Goal: Task Accomplishment & Management: Manage account settings

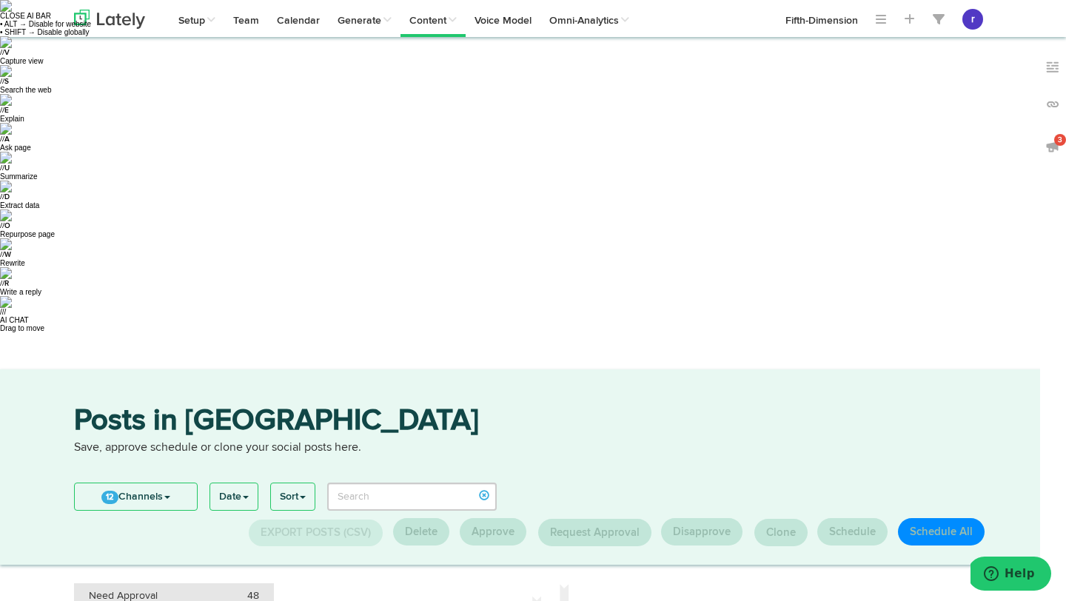
click at [144, 583] on li "Need Approval 48" at bounding box center [174, 596] width 200 height 26
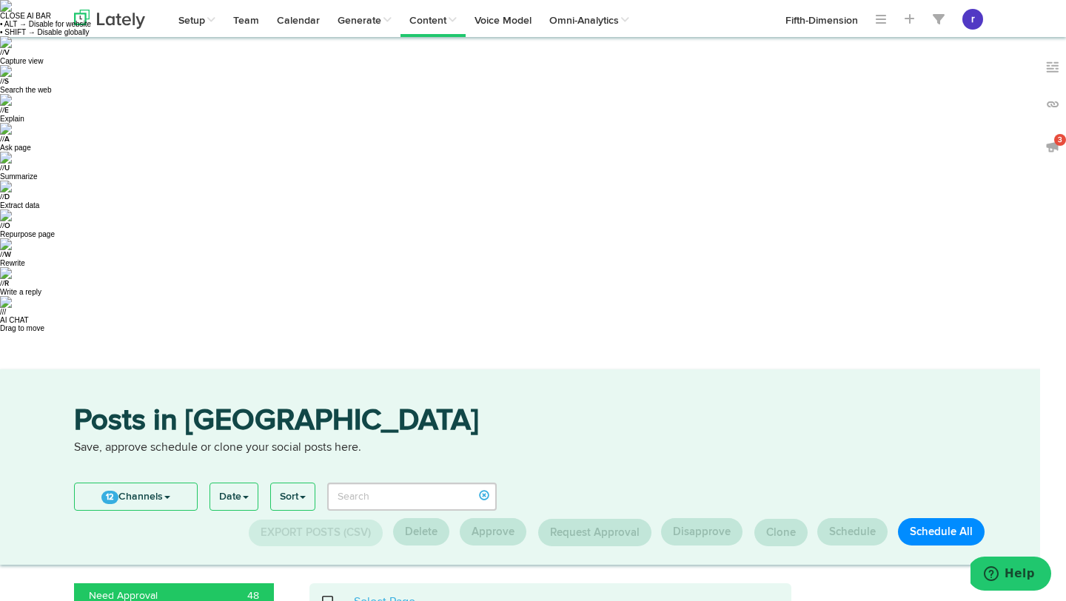
click at [323, 600] on span at bounding box center [335, 602] width 30 height 1
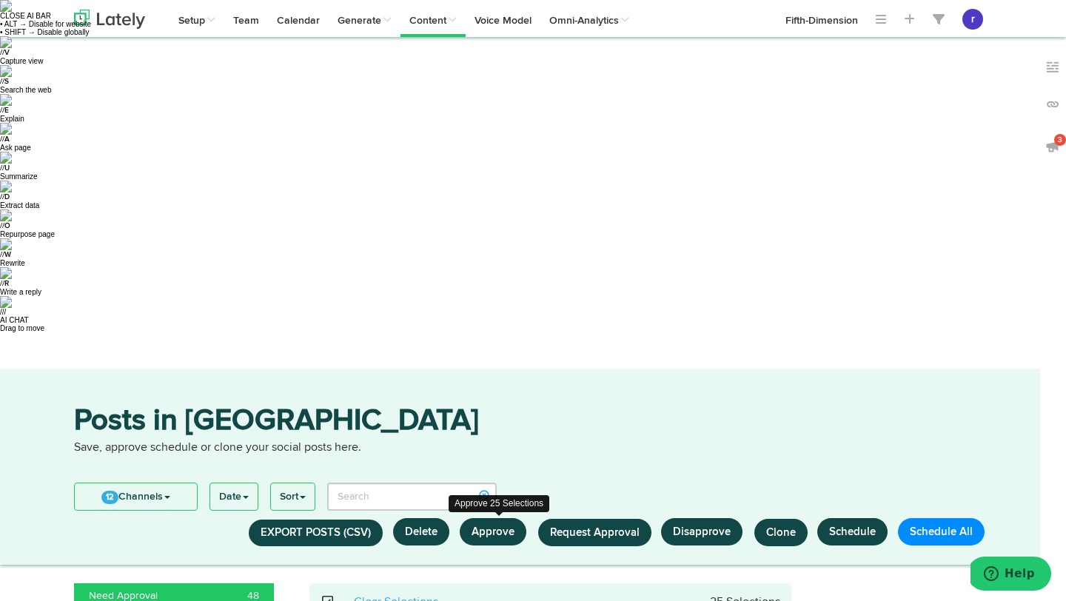
click at [497, 518] on button "Approve" at bounding box center [493, 531] width 67 height 27
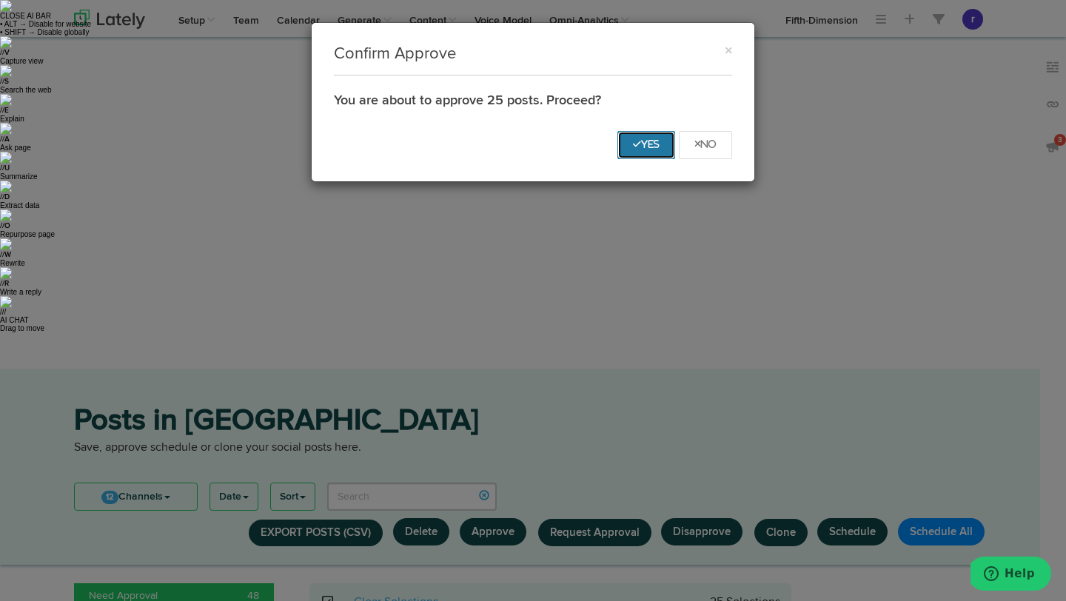
click at [642, 150] on button "Yes" at bounding box center [646, 145] width 58 height 28
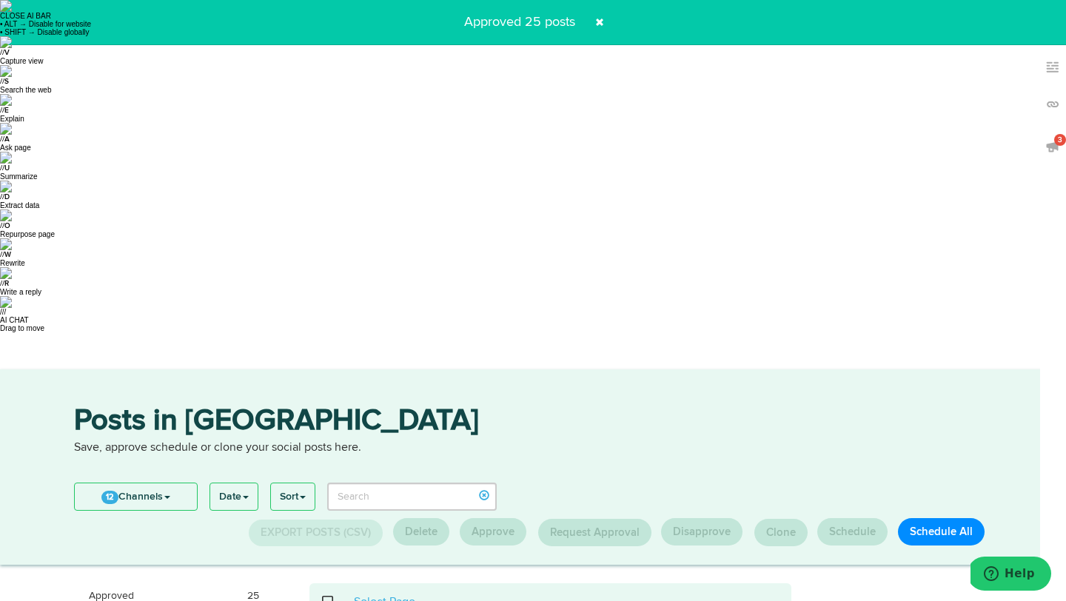
click at [325, 600] on span at bounding box center [335, 602] width 30 height 1
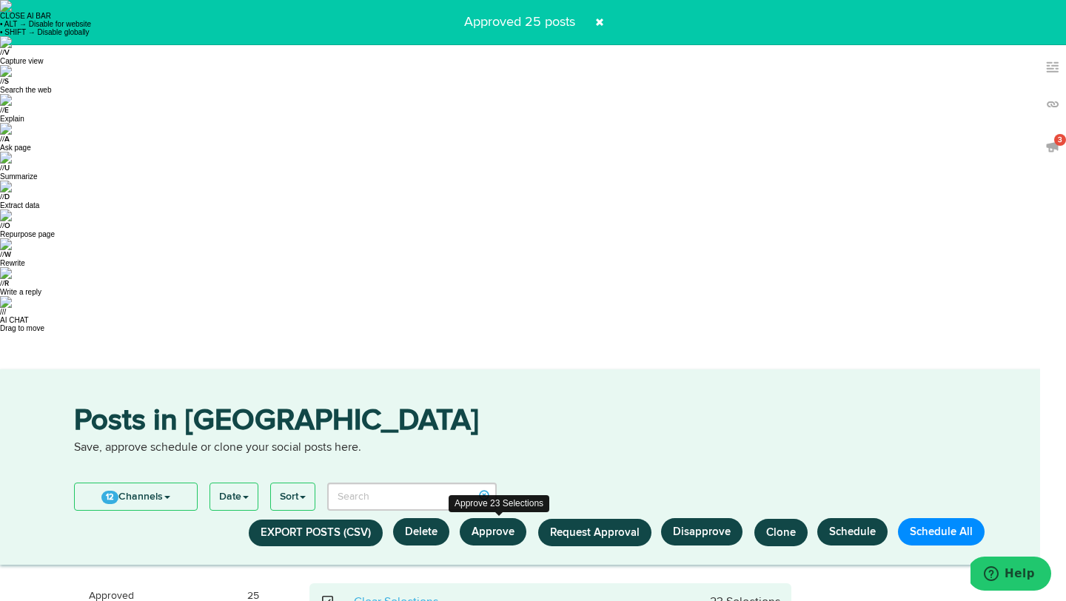
click at [483, 518] on button "Approve" at bounding box center [493, 531] width 67 height 27
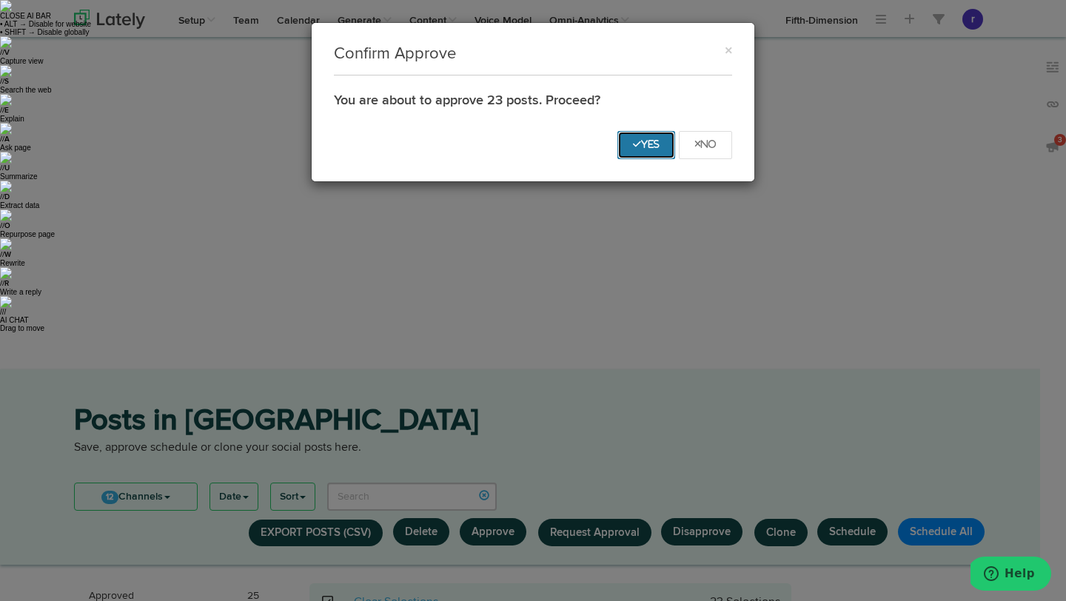
click at [644, 137] on button "Yes" at bounding box center [646, 145] width 58 height 28
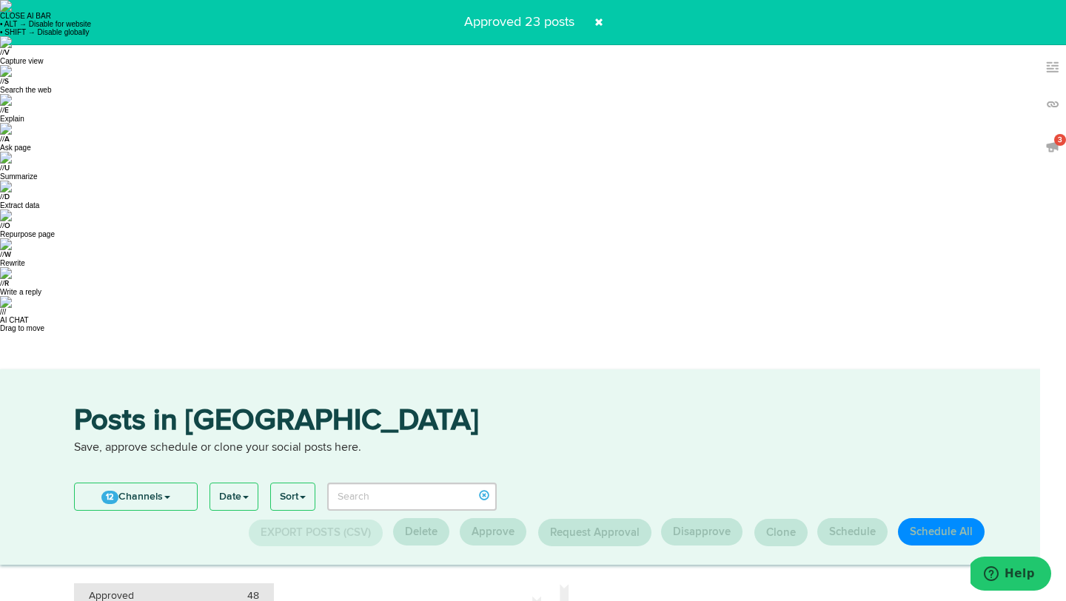
click at [225, 588] on div "Approved 48" at bounding box center [174, 595] width 170 height 15
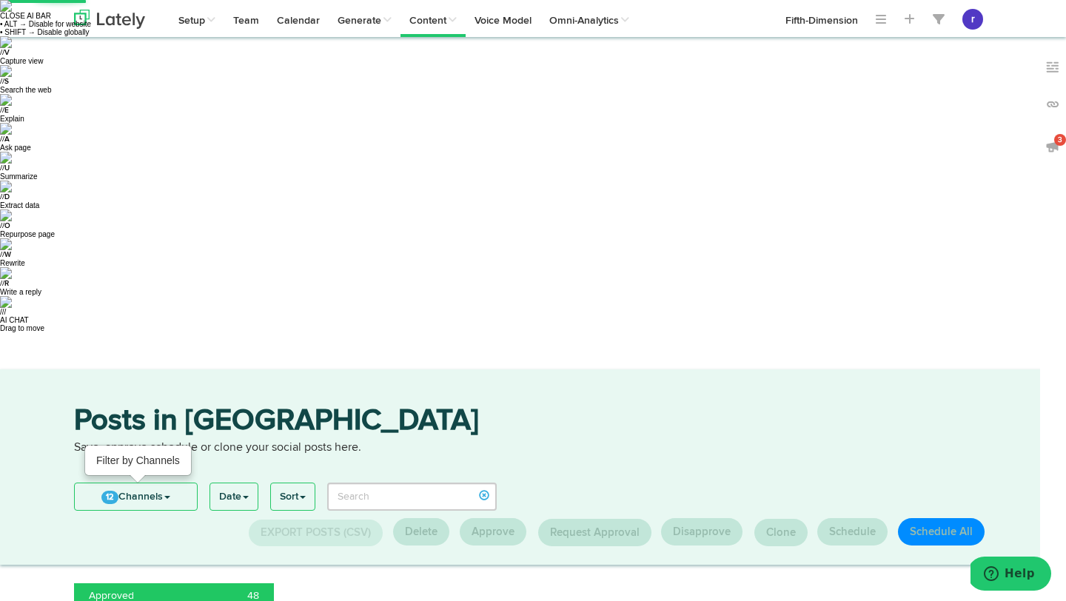
click at [168, 483] on link "12 Channels" at bounding box center [136, 496] width 122 height 27
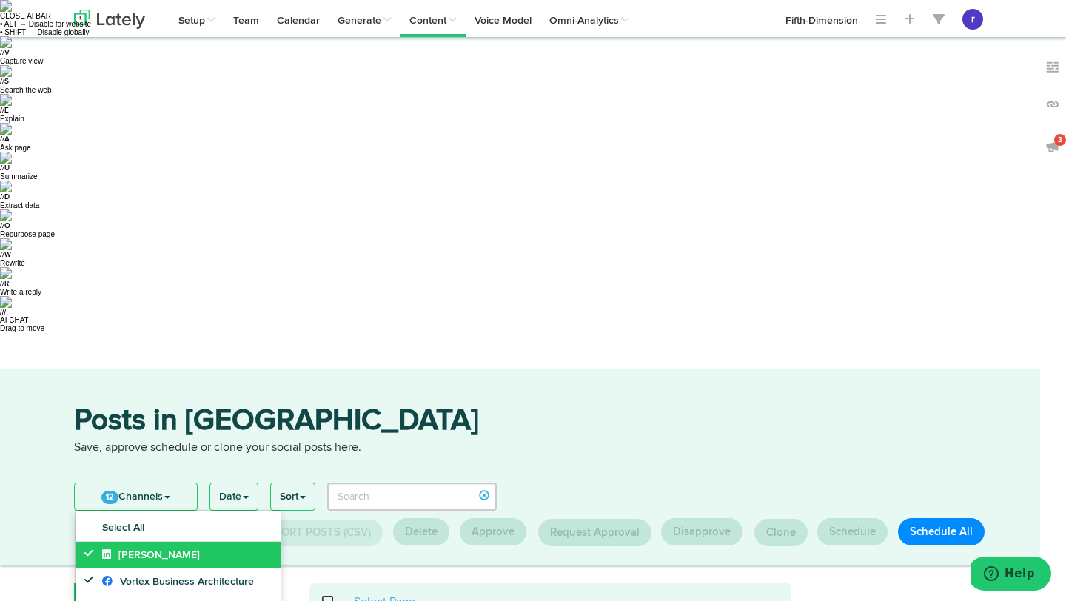
click at [138, 542] on link "[PERSON_NAME]" at bounding box center [177, 555] width 205 height 27
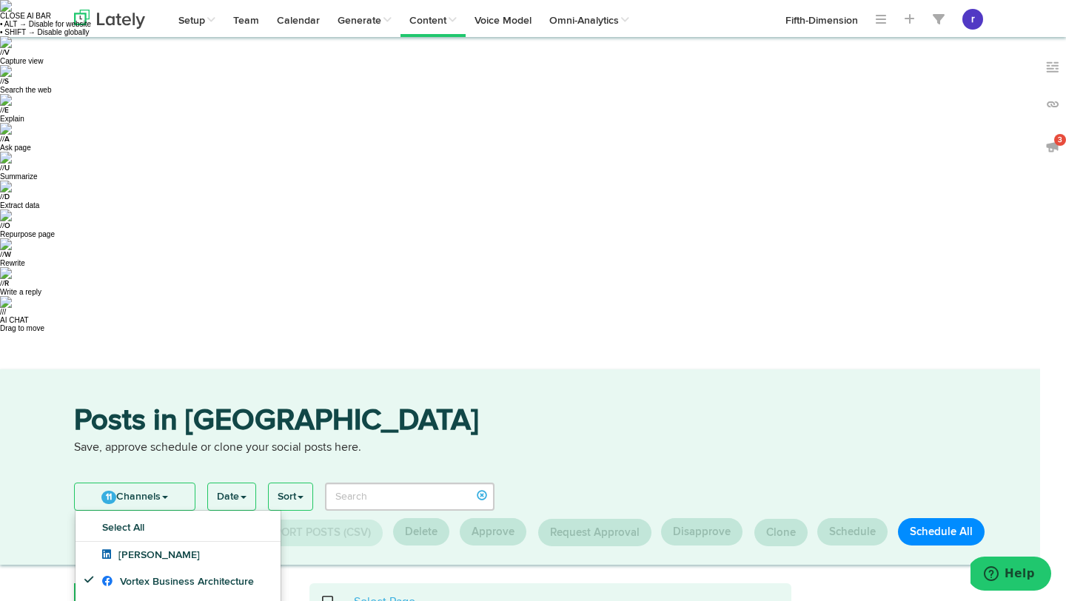
click at [483, 406] on div "Posts in Queue Save, approve schedule or clone your social posts here." at bounding box center [533, 440] width 940 height 69
click at [174, 483] on link "11 Channels" at bounding box center [135, 496] width 120 height 27
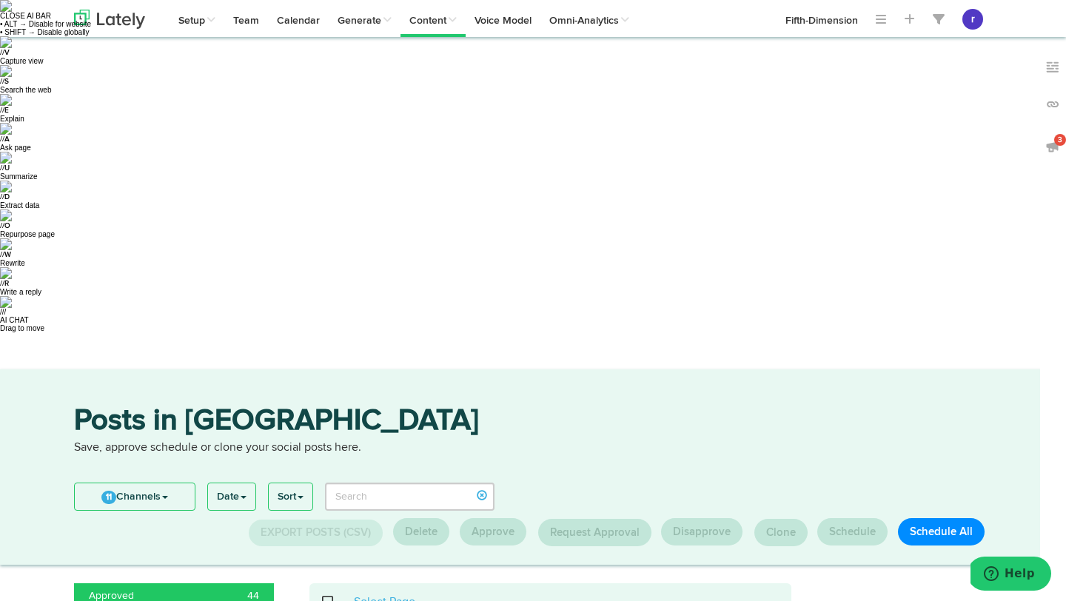
click at [329, 600] on span at bounding box center [335, 602] width 30 height 1
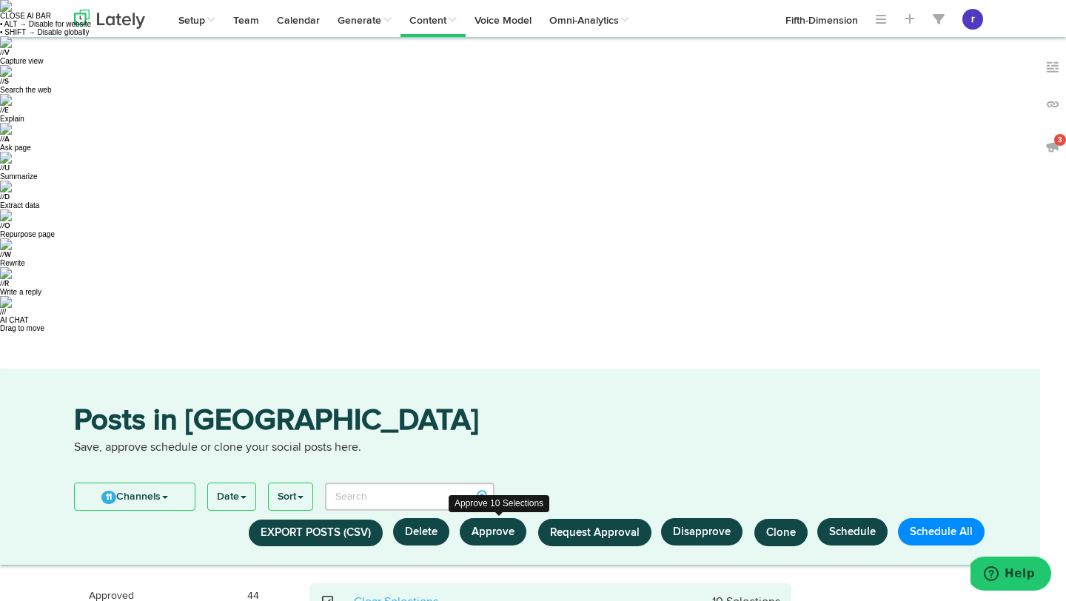
click at [512, 518] on button "Approve" at bounding box center [493, 531] width 67 height 27
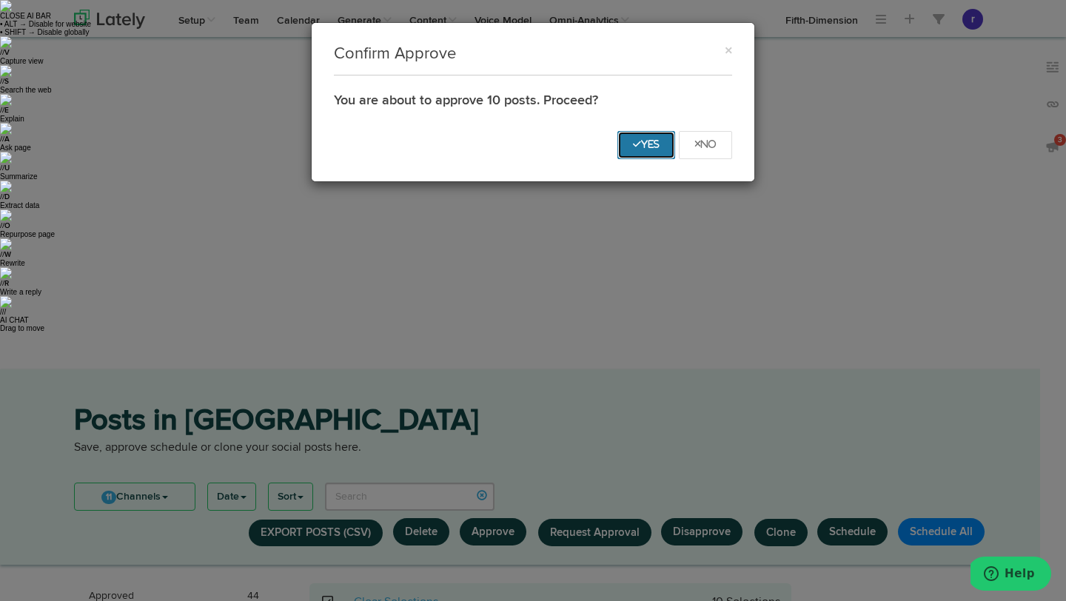
click at [647, 146] on icon "Yes" at bounding box center [646, 144] width 27 height 9
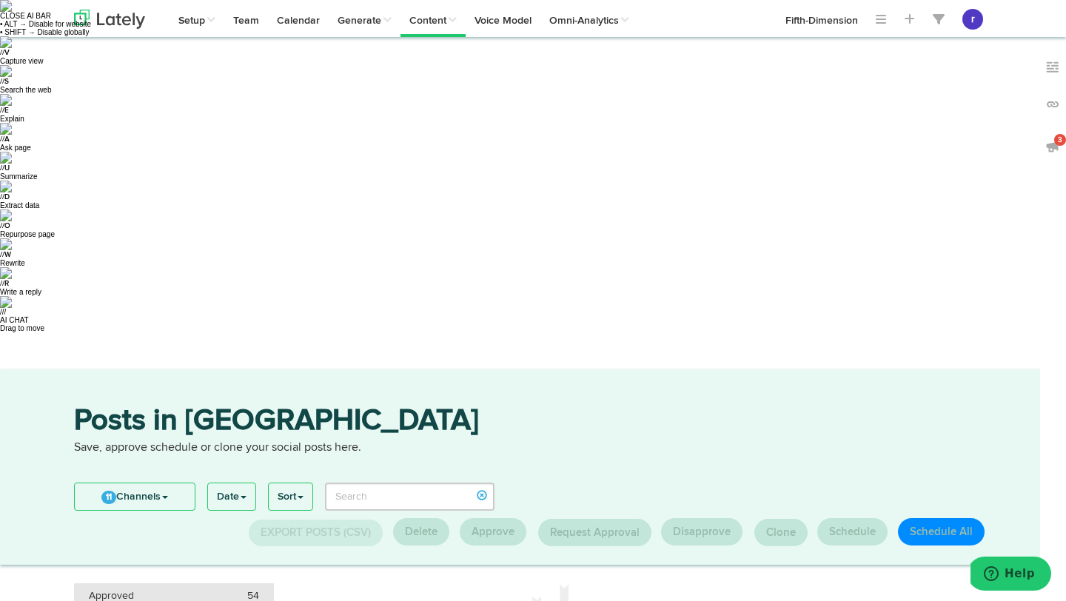
click at [161, 583] on li "Approved 54" at bounding box center [174, 596] width 200 height 26
click at [172, 483] on link "11 Channels" at bounding box center [135, 496] width 120 height 27
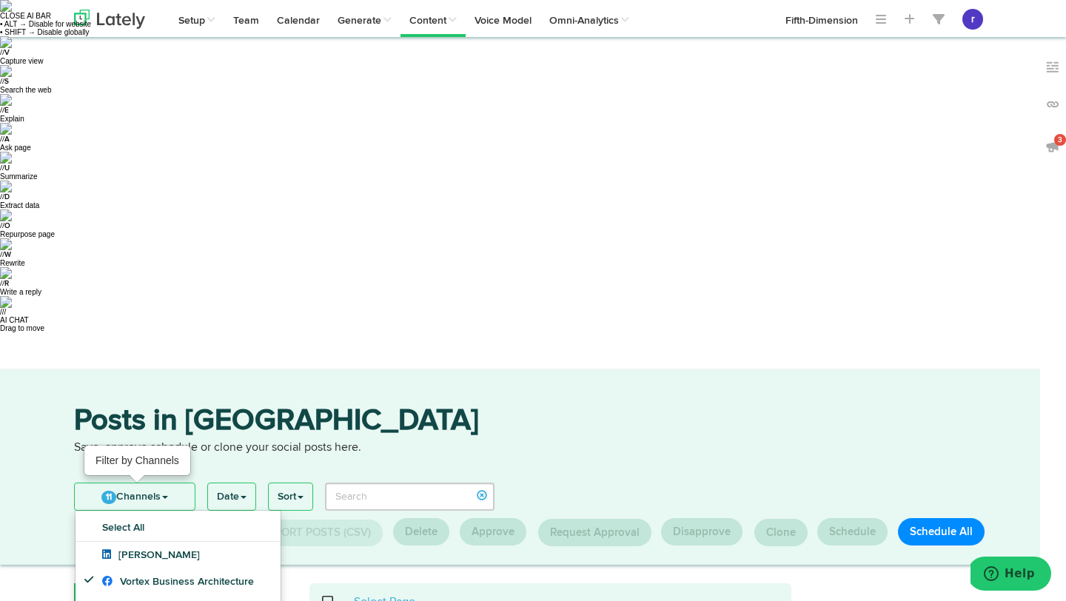
click at [160, 483] on link "11 Channels" at bounding box center [135, 496] width 120 height 27
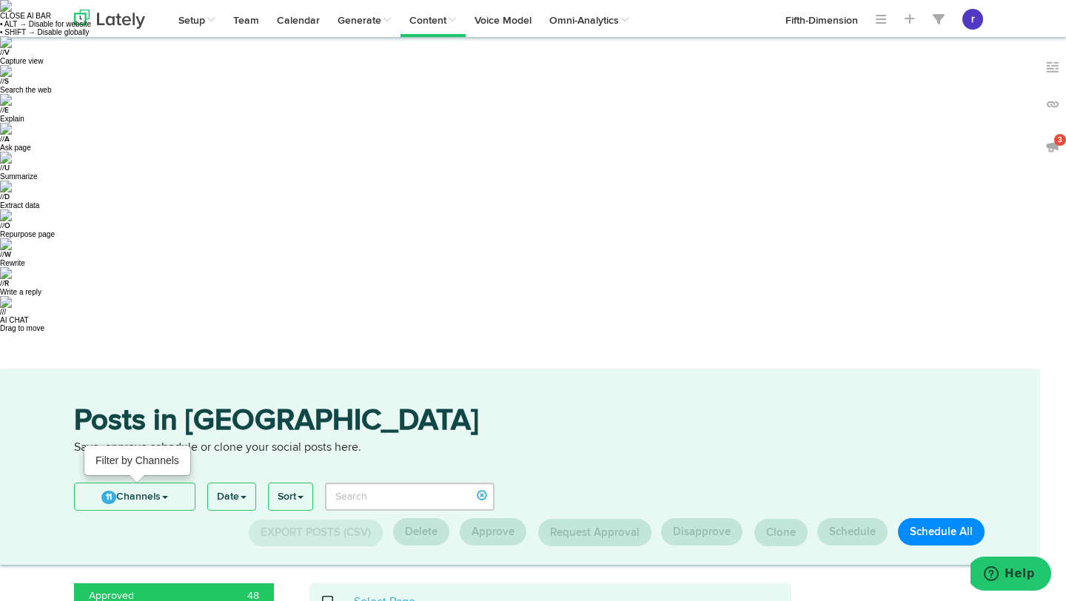
click at [165, 483] on link "11 Channels" at bounding box center [135, 496] width 120 height 27
